Goal: Task Accomplishment & Management: Use online tool/utility

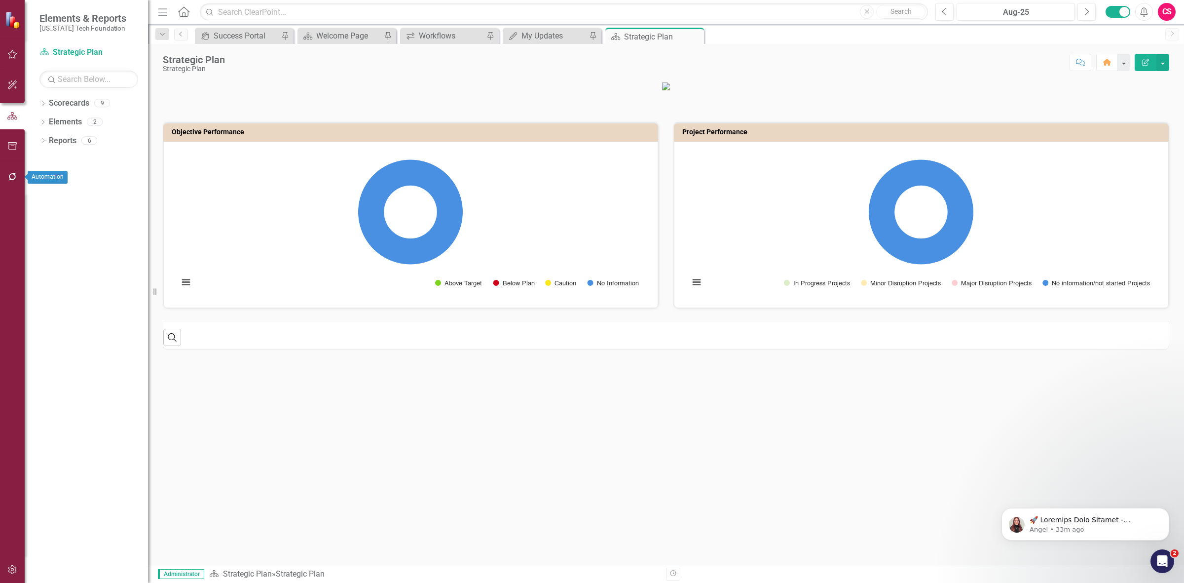
click at [14, 175] on icon "button" at bounding box center [12, 177] width 10 height 8
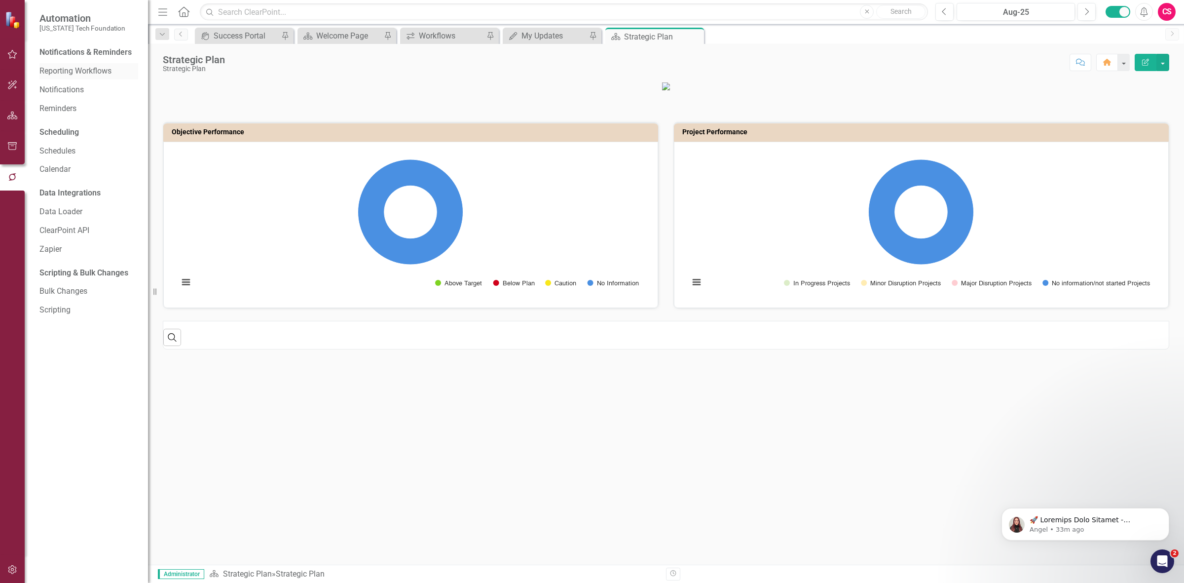
click at [68, 73] on link "Reporting Workflows" at bounding box center [88, 71] width 99 height 11
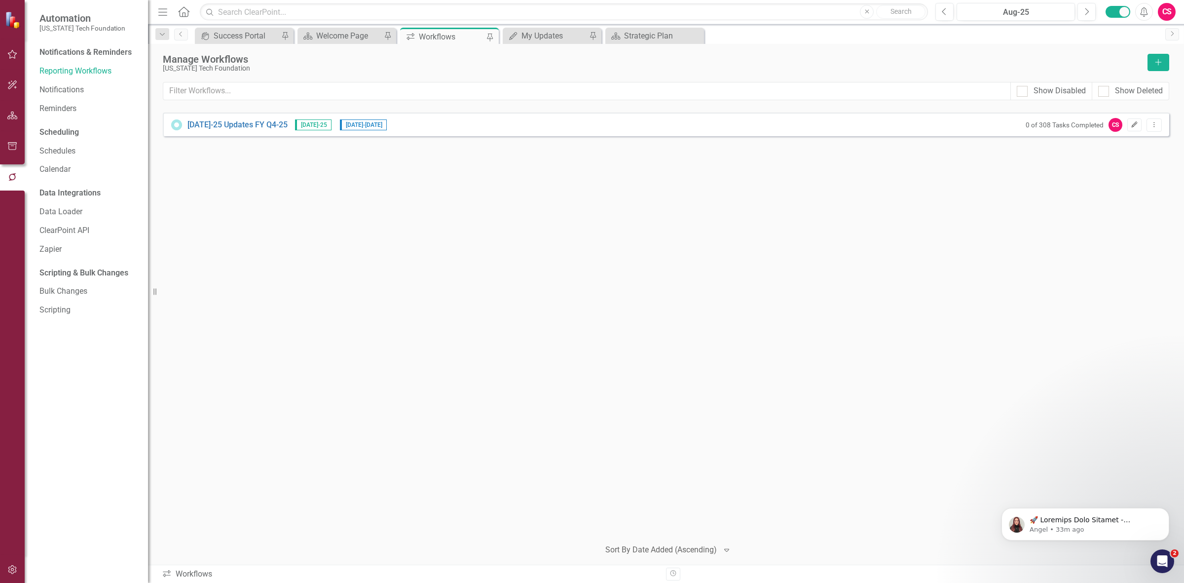
click at [1135, 124] on icon "Edit" at bounding box center [1134, 125] width 7 height 6
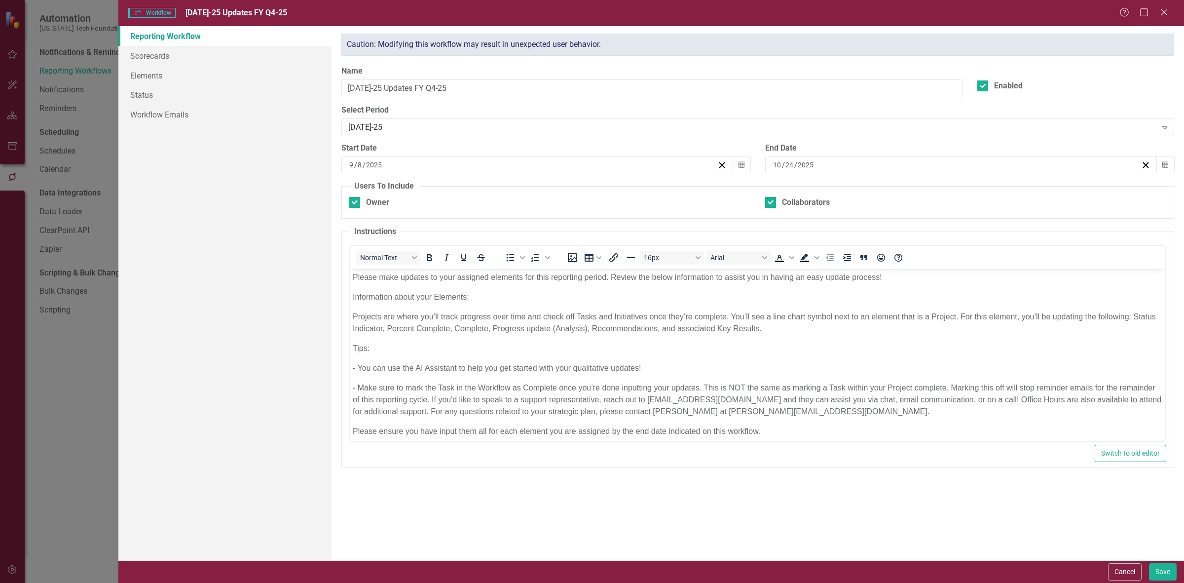
click at [601, 160] on div "[DATE]" at bounding box center [533, 165] width 370 height 10
click at [583, 238] on abbr "12" at bounding box center [586, 241] width 8 height 8
click at [197, 119] on link "Workflow Emails" at bounding box center [224, 115] width 213 height 20
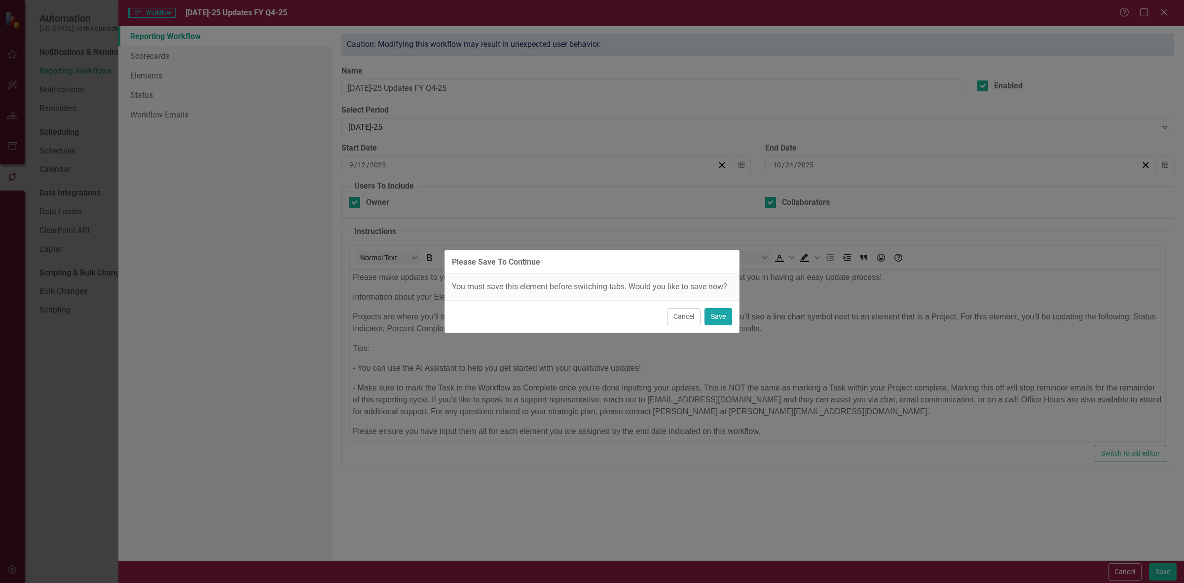
click at [716, 316] on button "Save" at bounding box center [719, 316] width 28 height 17
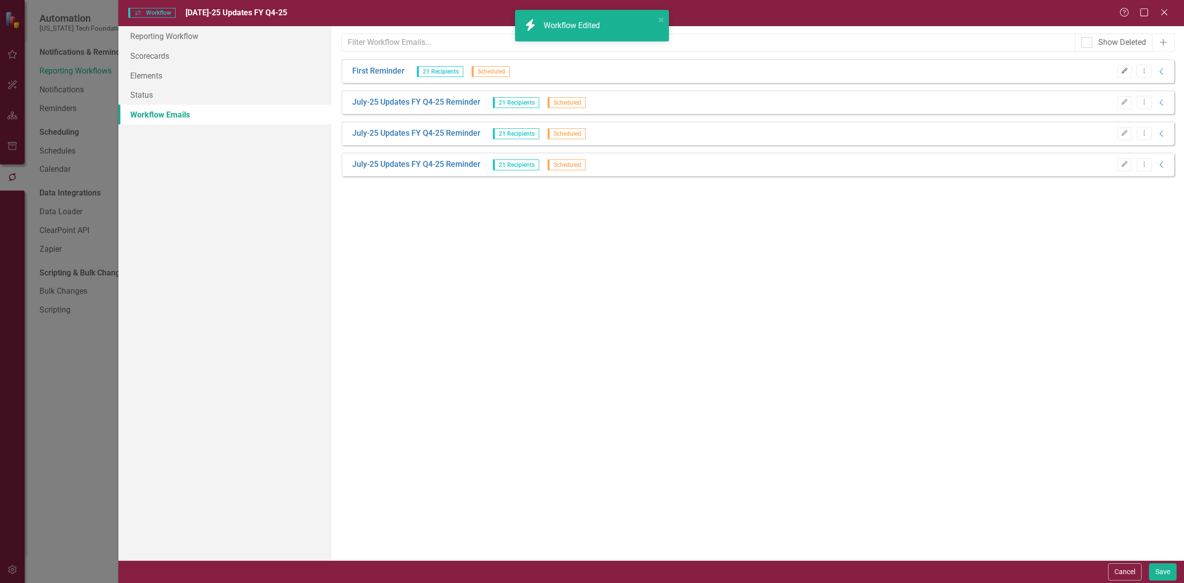
click at [1118, 73] on button "Edit" at bounding box center [1125, 71] width 14 height 13
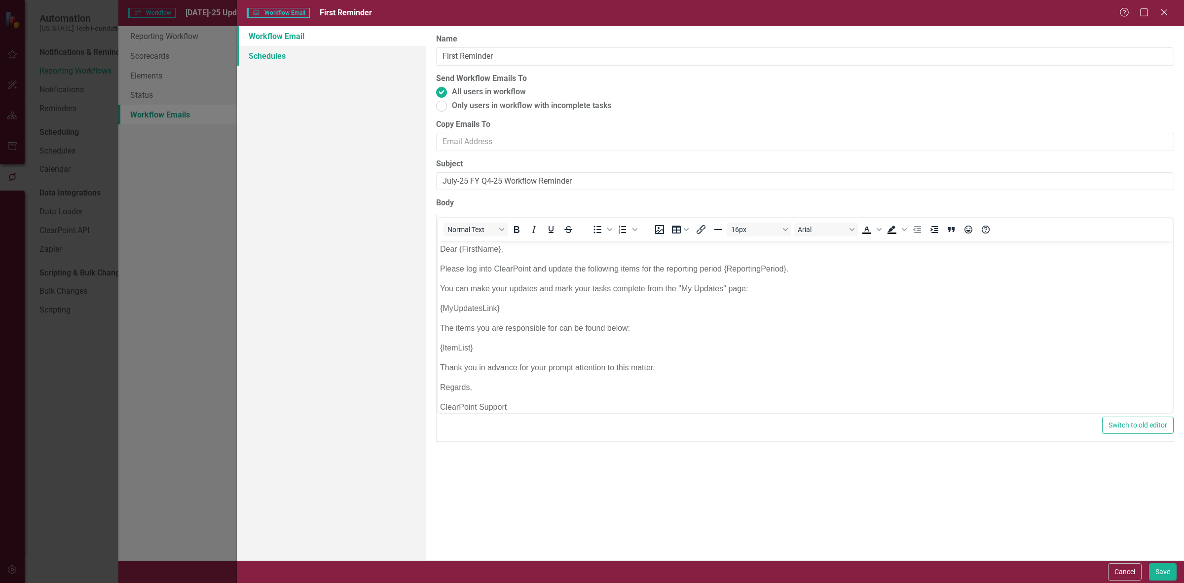
click at [398, 50] on link "Schedules" at bounding box center [332, 56] width 190 height 20
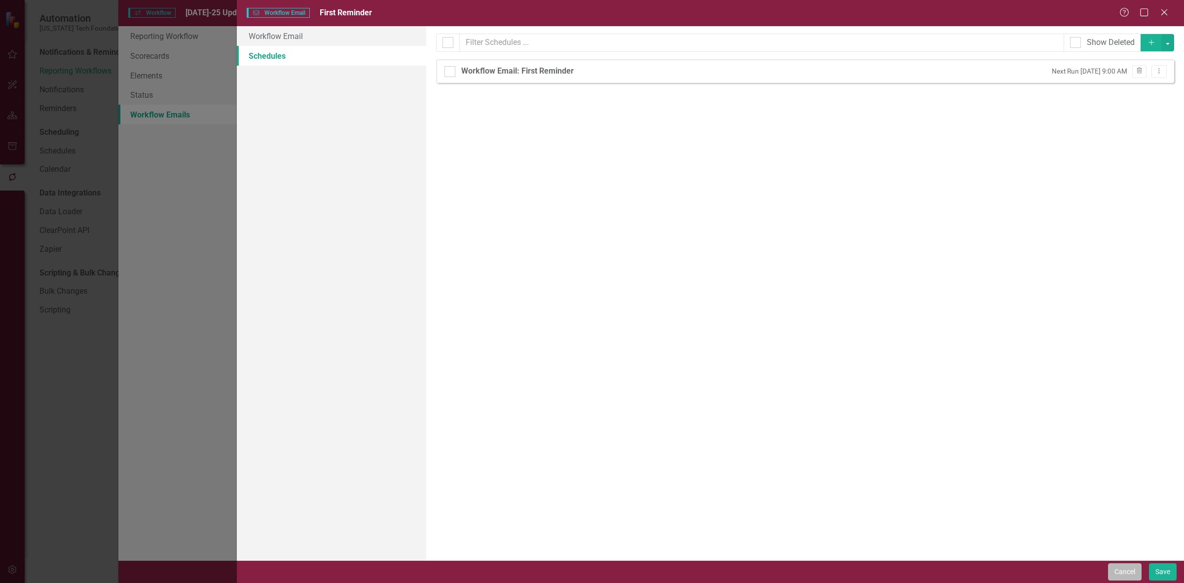
click at [1122, 563] on button "Cancel" at bounding box center [1125, 571] width 34 height 17
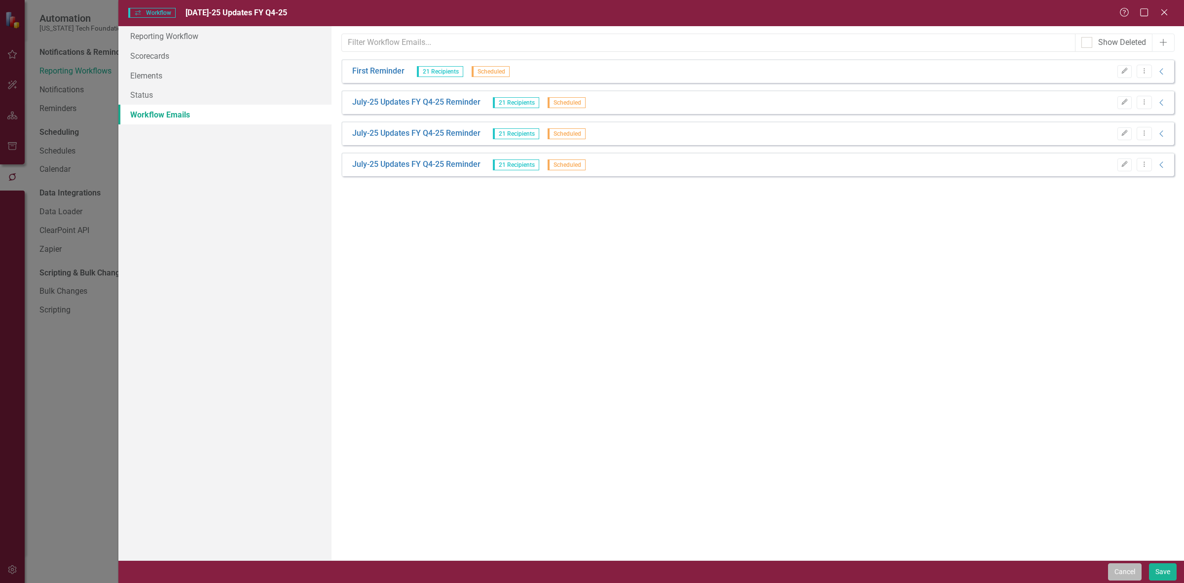
click at [1128, 571] on button "Cancel" at bounding box center [1125, 571] width 34 height 17
